Goal: Information Seeking & Learning: Learn about a topic

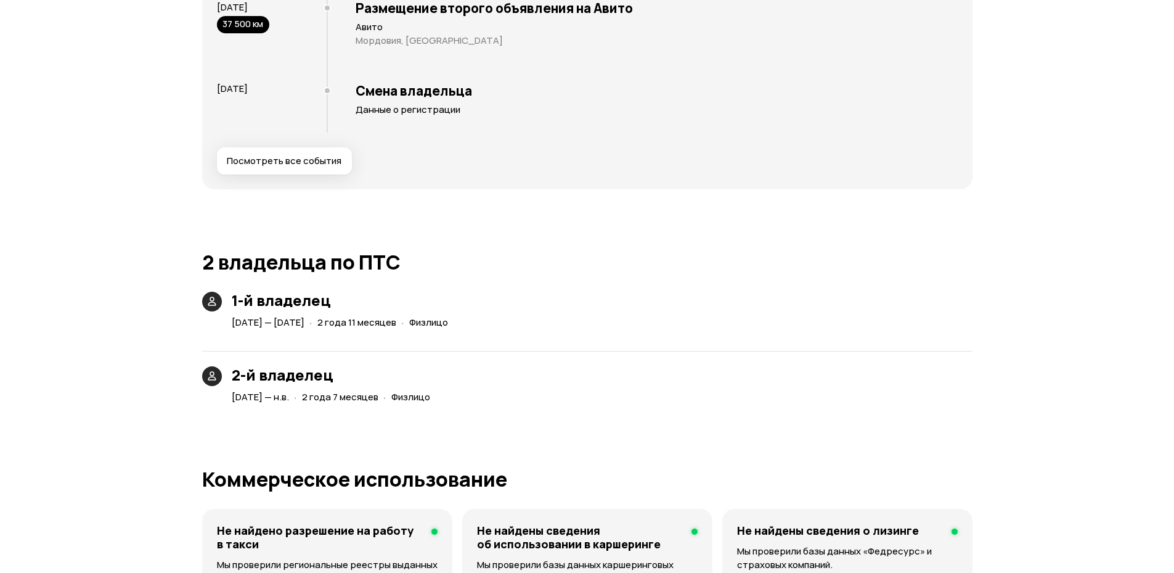
scroll to position [2662, 0]
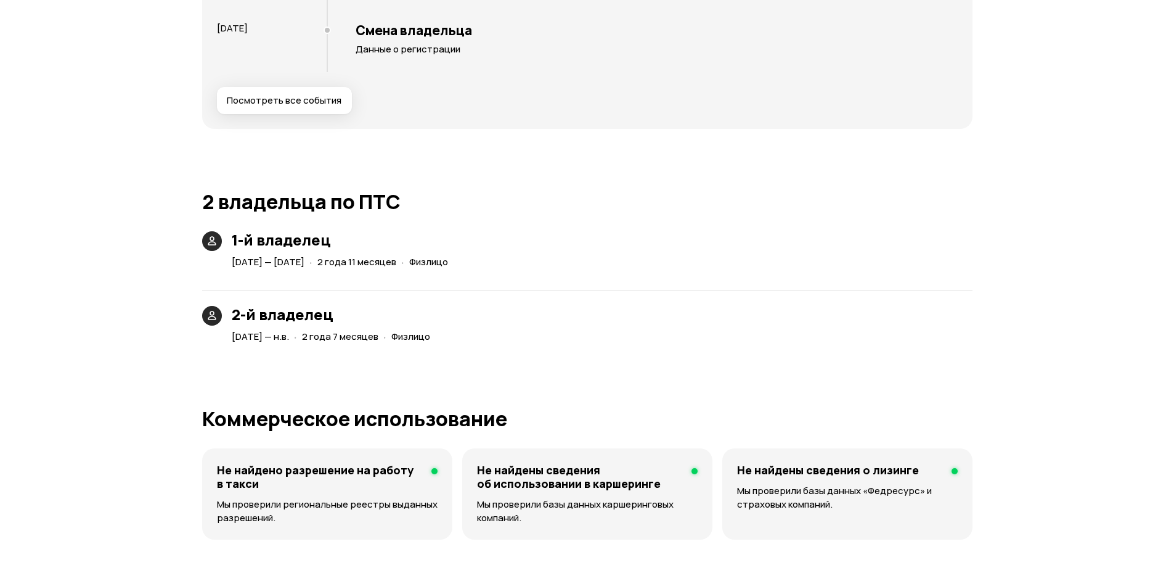
scroll to position [2736, 0]
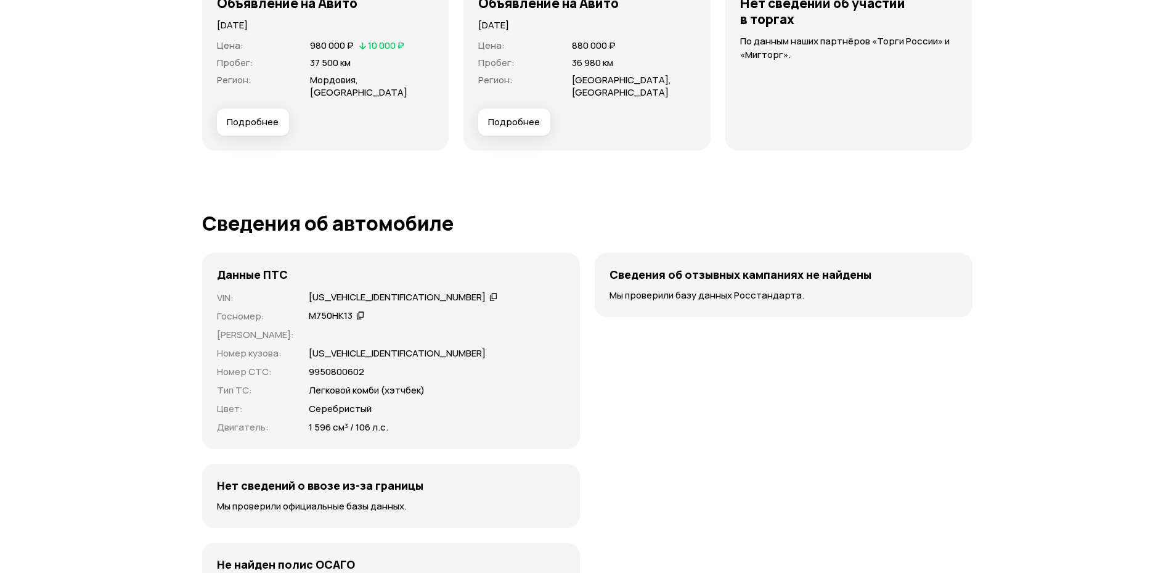
scroll to position [3180, 0]
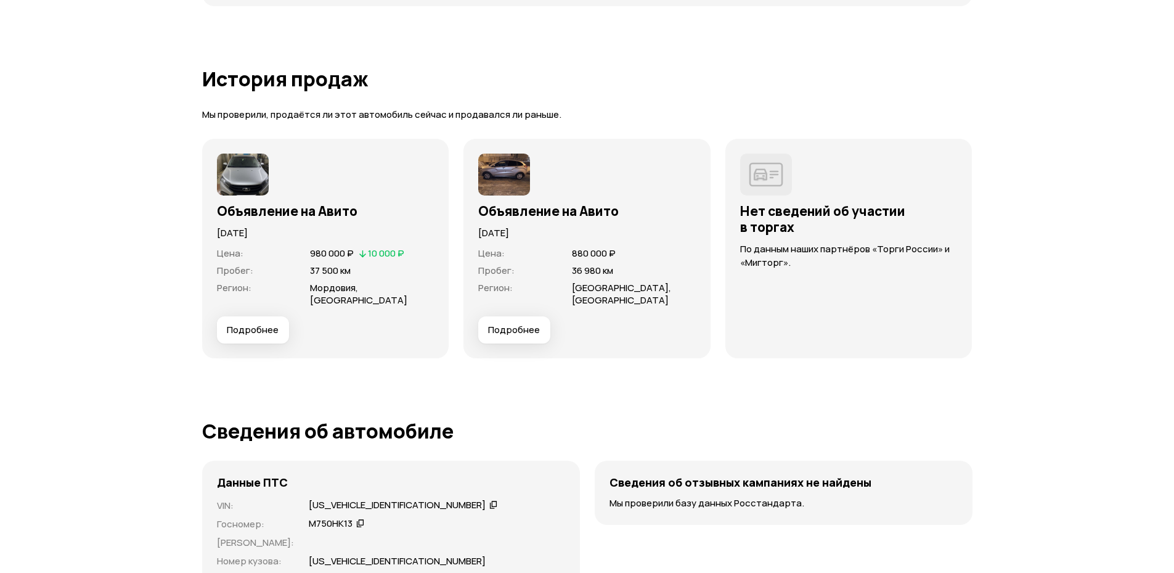
click at [275, 273] on span "Пробег :" at bounding box center [260, 270] width 86 height 12
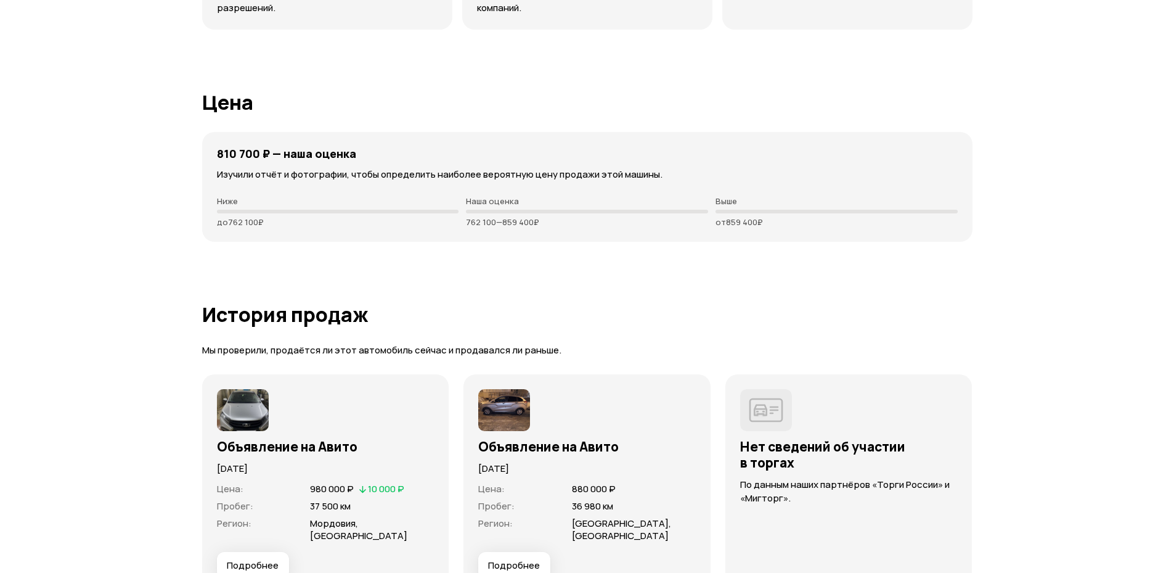
scroll to position [3032, 0]
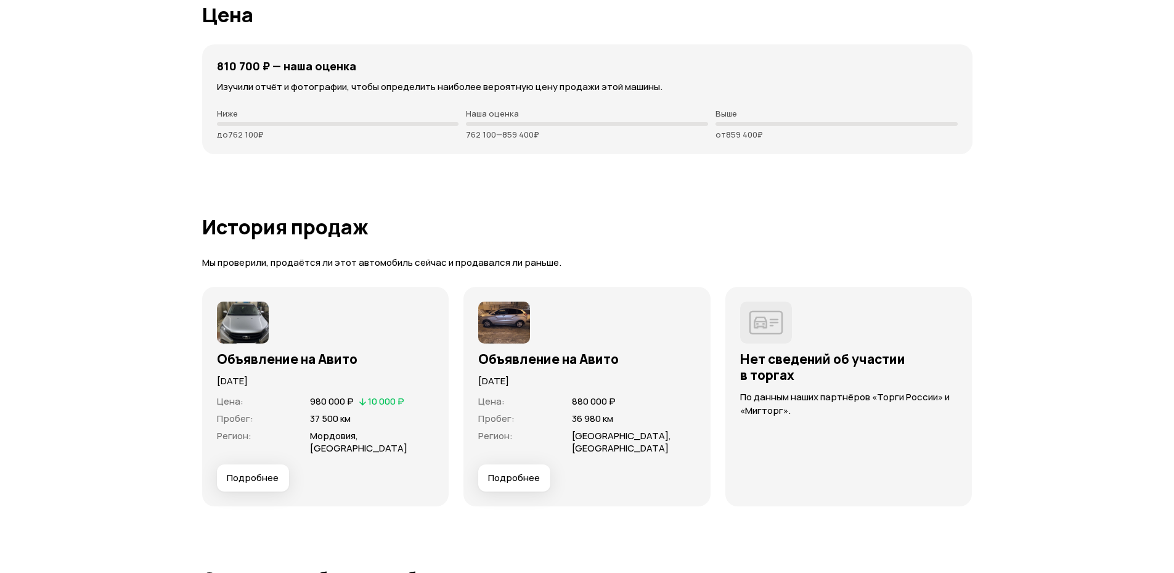
click at [232, 138] on p "до 762 100 ₽" at bounding box center [338, 134] width 242 height 10
drag, startPoint x: 231, startPoint y: 137, endPoint x: 259, endPoint y: 137, distance: 27.7
click at [259, 137] on p "до 762 100 ₽" at bounding box center [338, 134] width 242 height 10
click at [223, 138] on p "до 762 100 ₽" at bounding box center [338, 134] width 242 height 10
drag, startPoint x: 219, startPoint y: 136, endPoint x: 293, endPoint y: 132, distance: 74.7
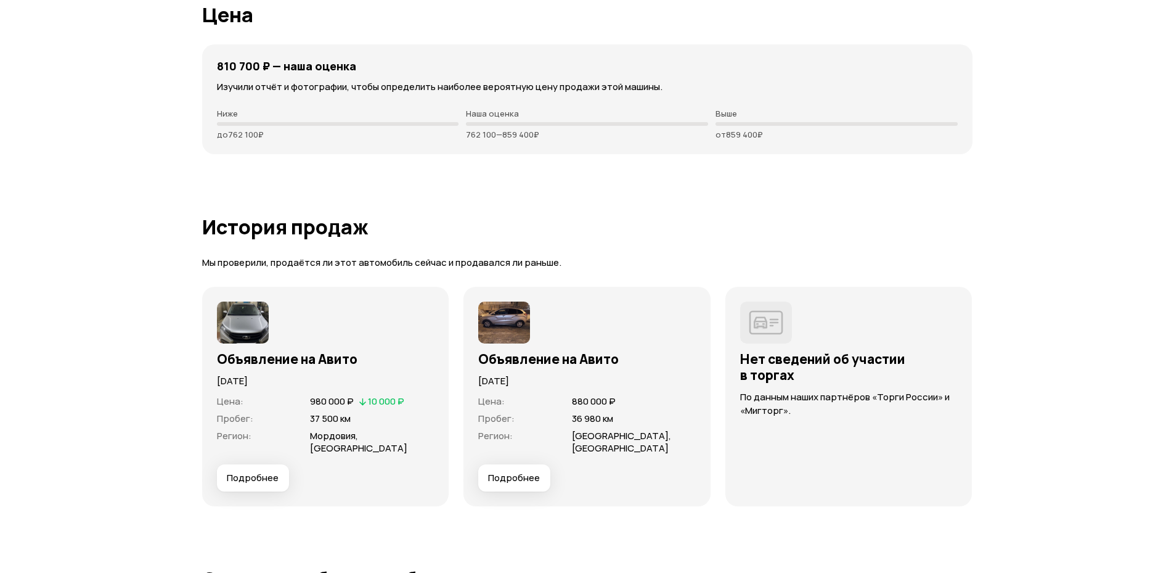
click at [268, 136] on p "до 762 100 ₽" at bounding box center [338, 134] width 242 height 10
drag, startPoint x: 715, startPoint y: 132, endPoint x: 815, endPoint y: 133, distance: 99.8
click at [815, 133] on p "от 859 400 ₽" at bounding box center [836, 134] width 242 height 10
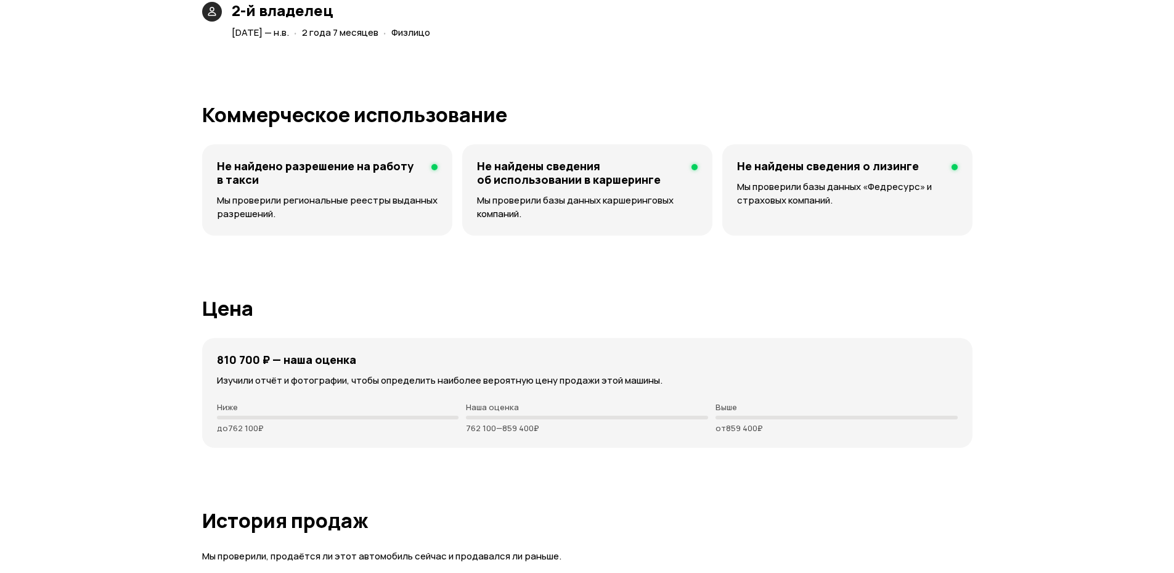
scroll to position [2810, 0]
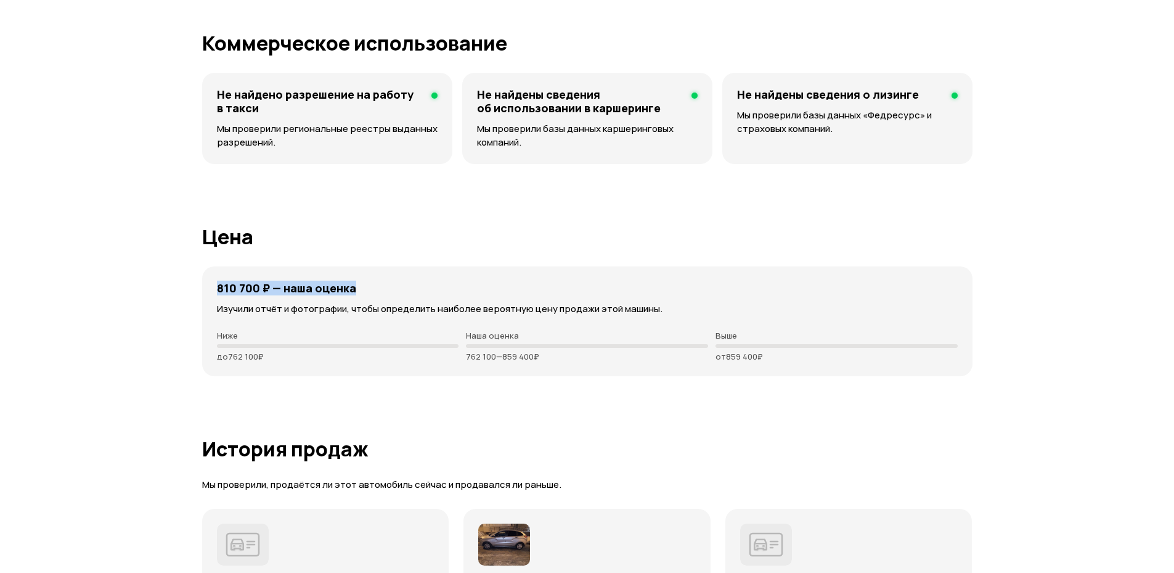
drag, startPoint x: 210, startPoint y: 284, endPoint x: 418, endPoint y: 286, distance: 208.3
click at [417, 286] on div "810 700 ₽ — наша оценка Изучили отчёт и фотографии, чтобы определить наиболее в…" at bounding box center [587, 321] width 770 height 110
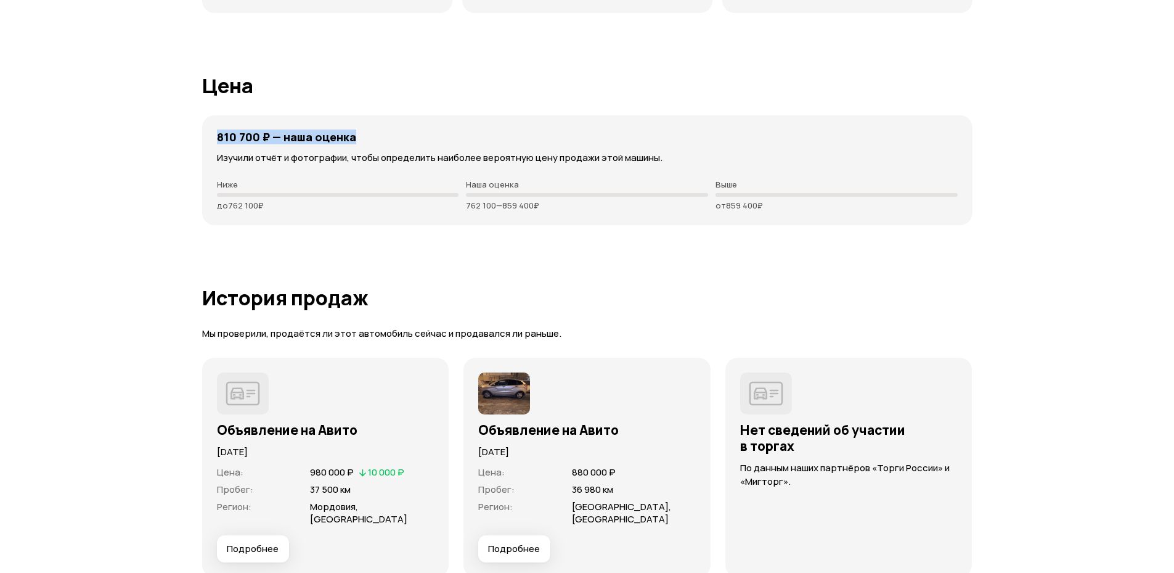
scroll to position [2958, 0]
